Goal: Understand process/instructions

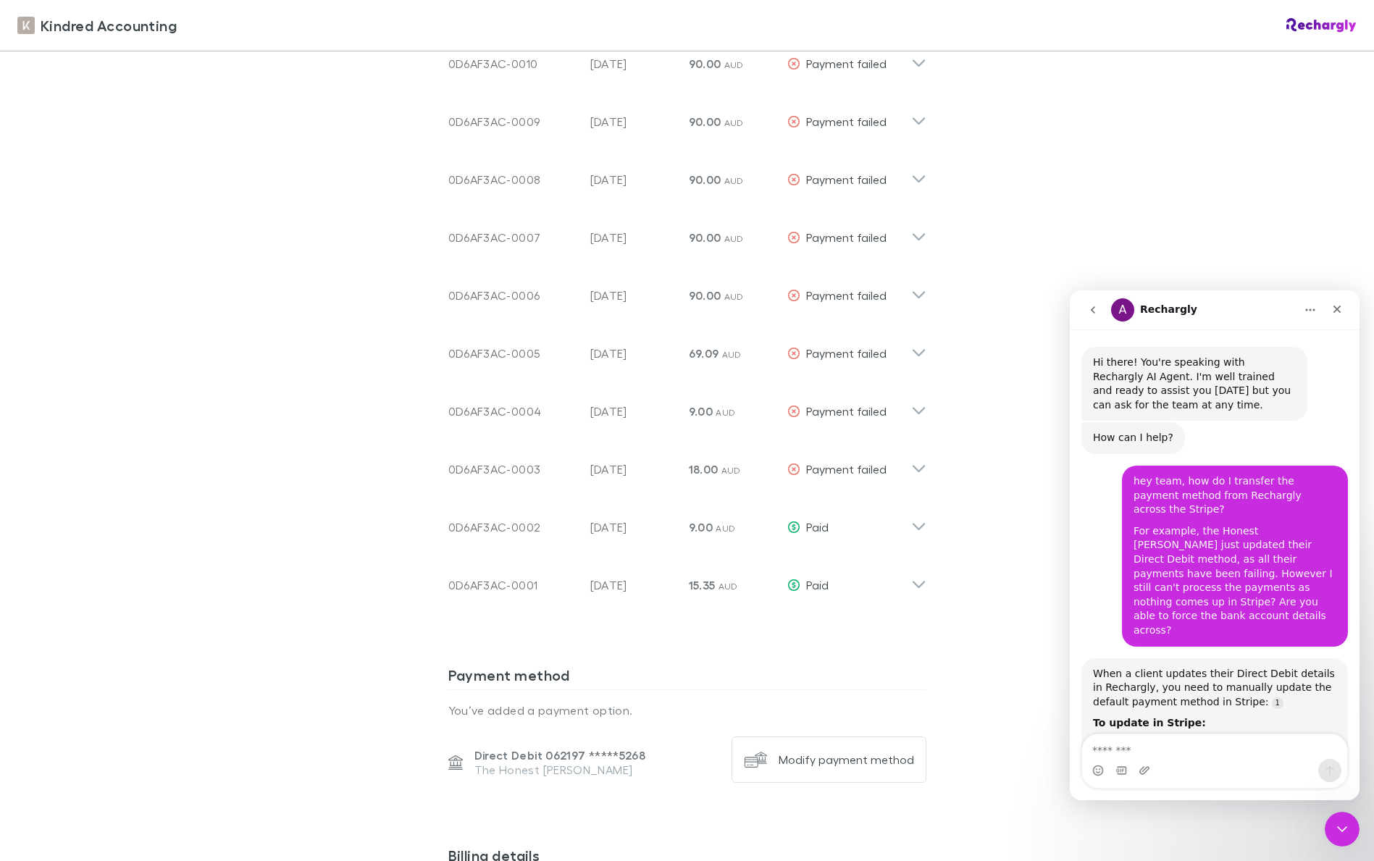
scroll to position [2, 0]
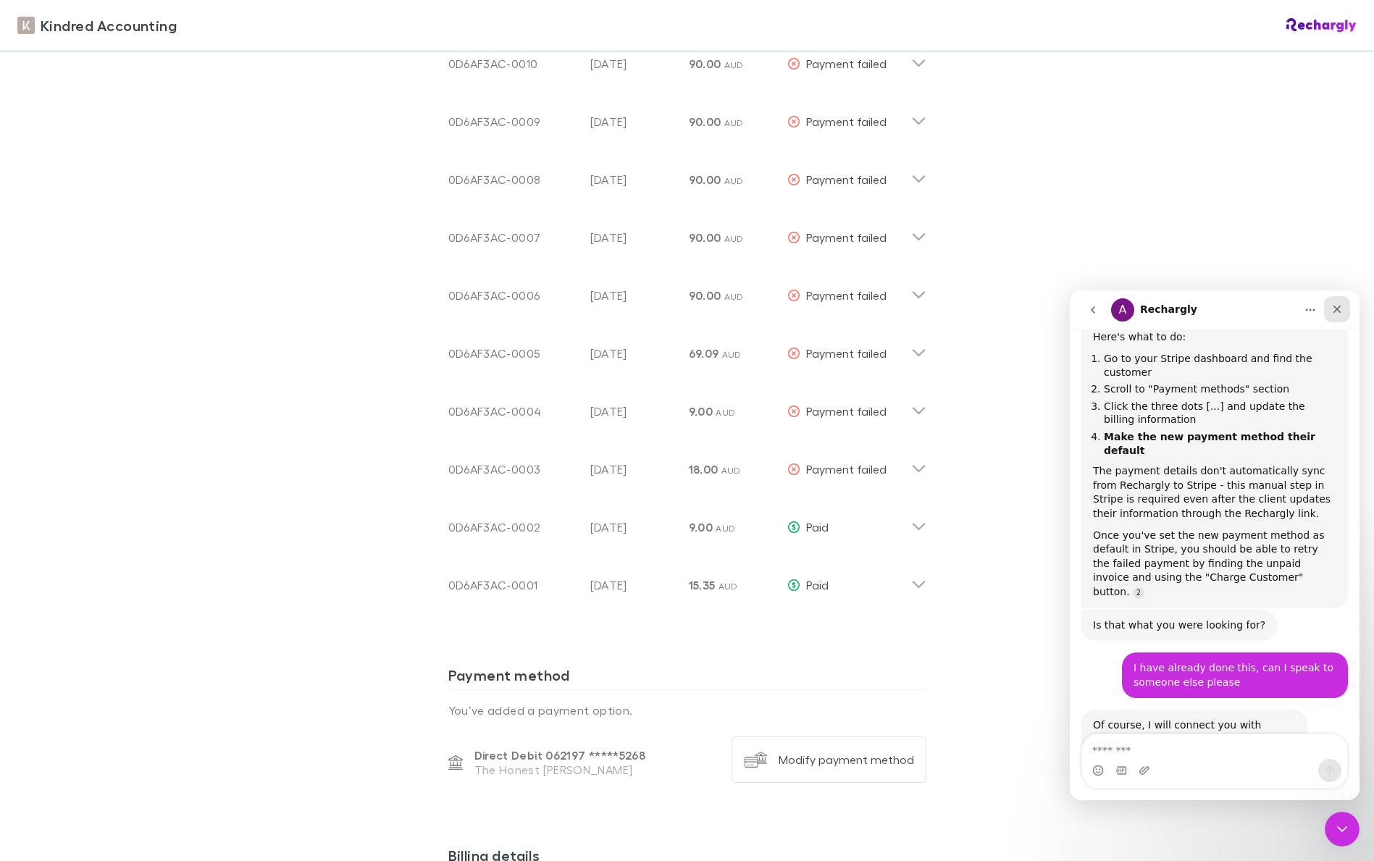
click at [1337, 310] on icon "Close" at bounding box center [1337, 310] width 8 height 8
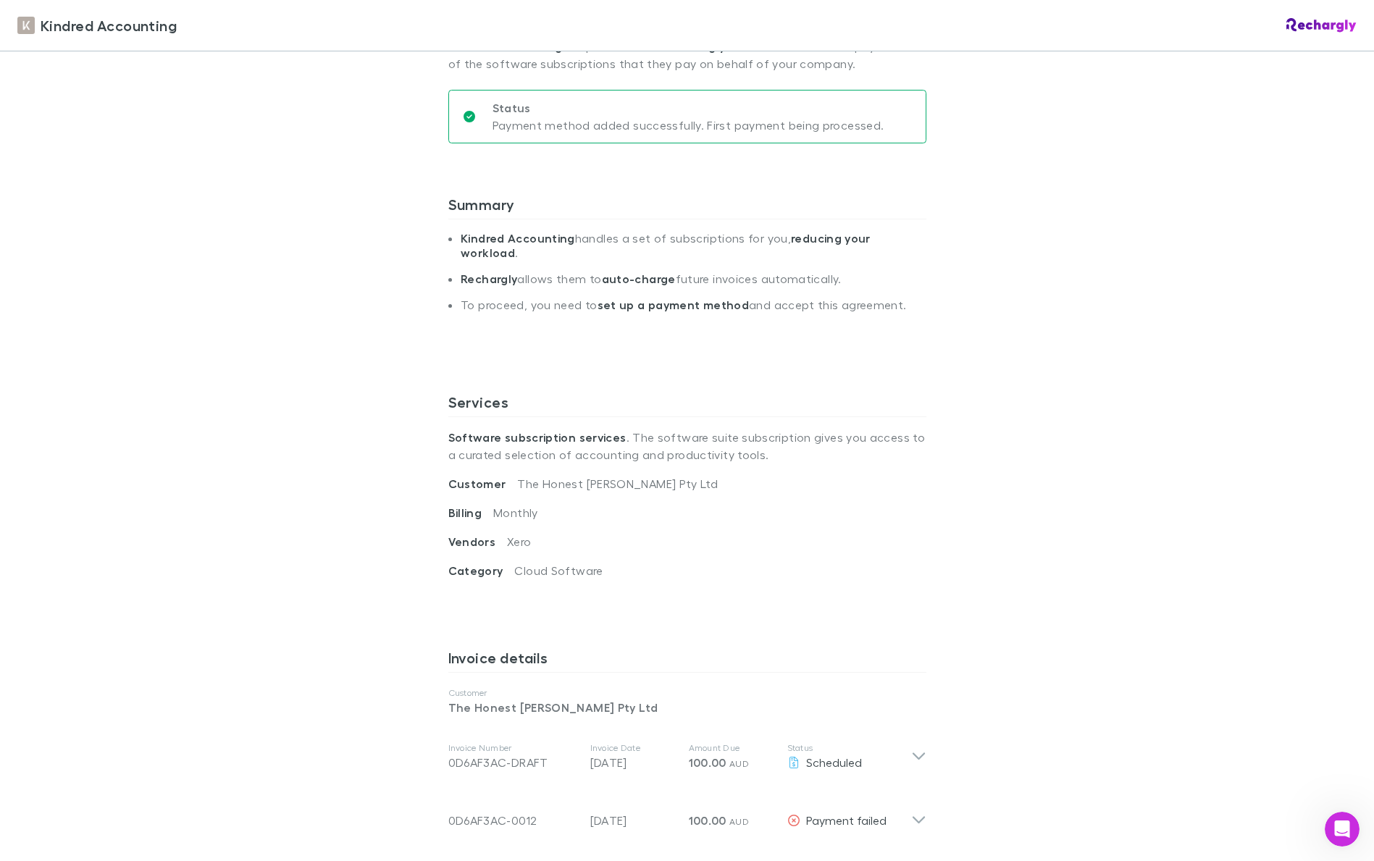
scroll to position [0, 0]
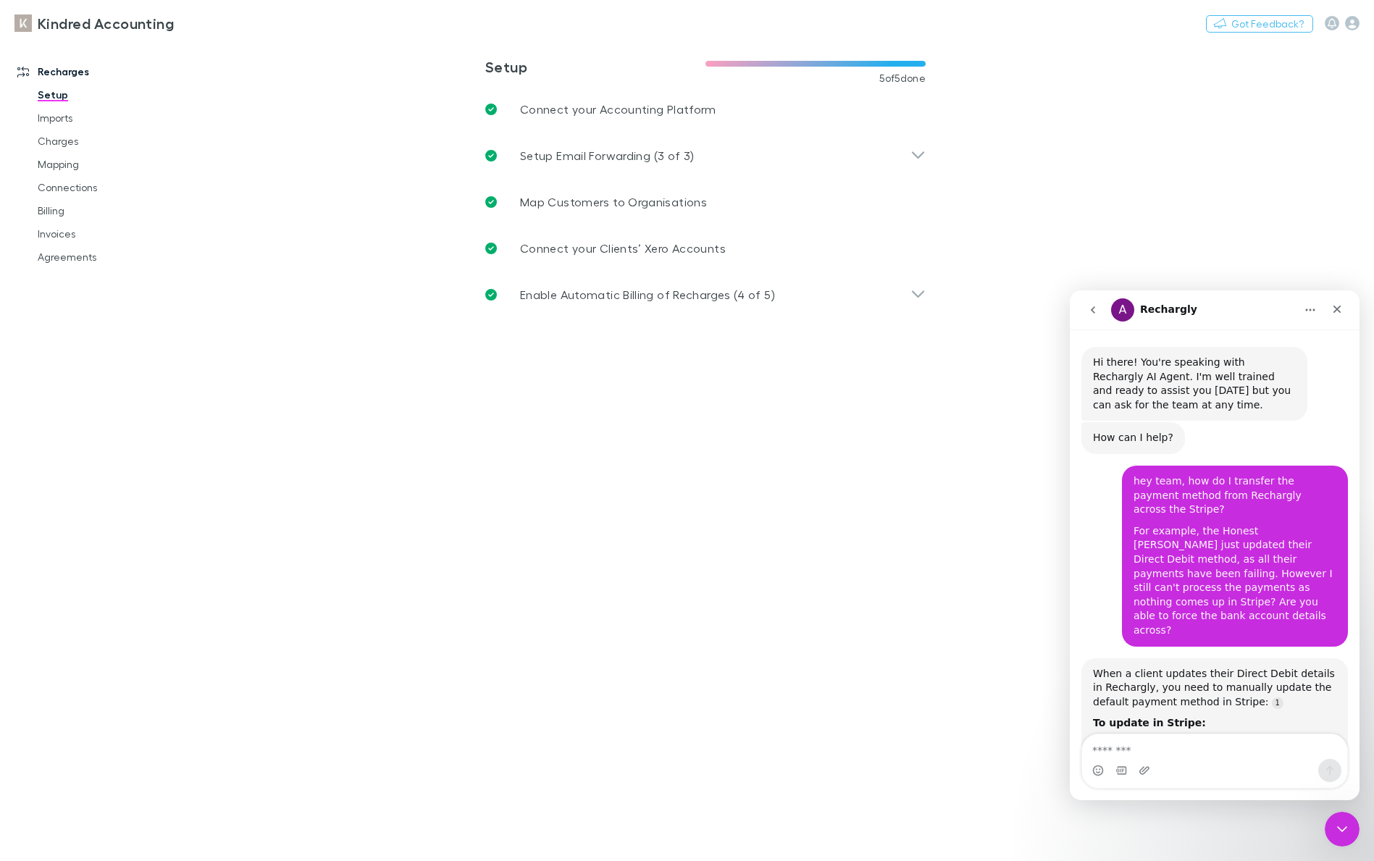
scroll to position [2407, 0]
